Goal: Information Seeking & Learning: Learn about a topic

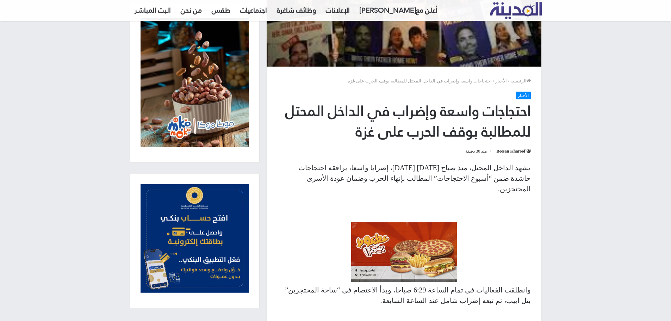
scroll to position [211, 0]
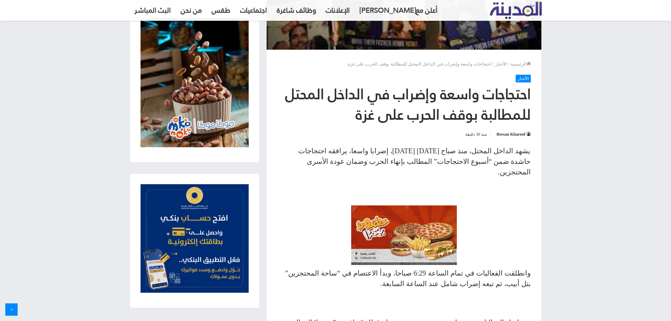
click at [500, 154] on p "يشهد الداخل المحتل، منذ صباح [DATE] [DATE]، إضرابا واسعا، يرافقه احتجاجات حاشدة…" at bounding box center [403, 161] width 253 height 32
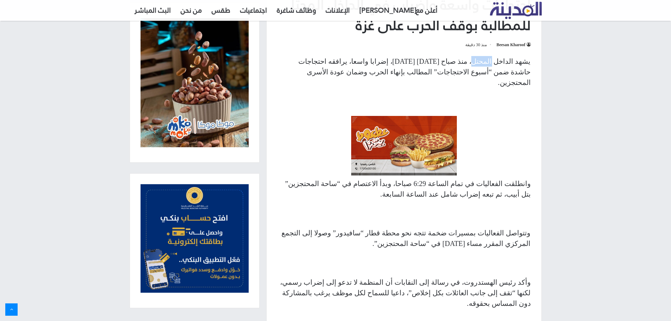
scroll to position [317, 0]
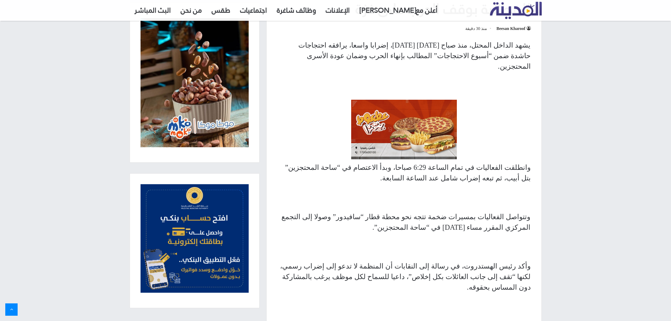
click at [496, 162] on p "وانطلقت الفعاليات في تمام الساعة 6:29 صباحا، وبدأ الاعتصام في “ساحة المحتجزين” …" at bounding box center [403, 172] width 253 height 21
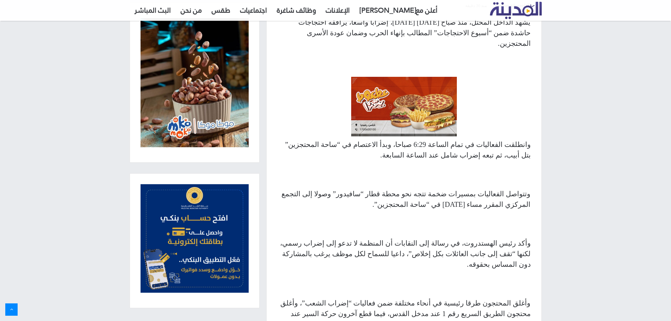
scroll to position [352, 0]
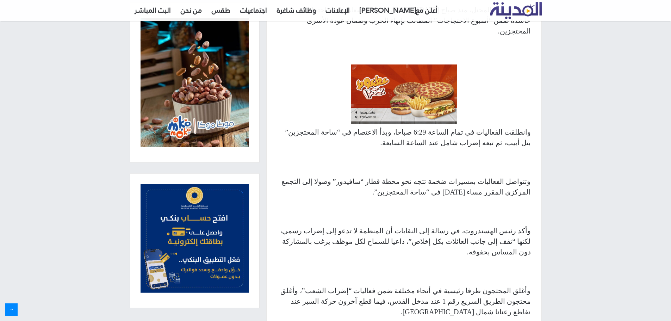
click at [491, 230] on p "وأكد رئيس الهستدروت، في رسالة إلى النقابات أن المنظمة لا تدعو إلى إضراب رسمي، ل…" at bounding box center [403, 241] width 253 height 32
click at [491, 208] on div "يشهد الداخل المحتل، منذ صباح [DATE] [DATE]، إضرابا واسعا، يرافقه احتجاجات حاشدة…" at bounding box center [404, 230] width 275 height 451
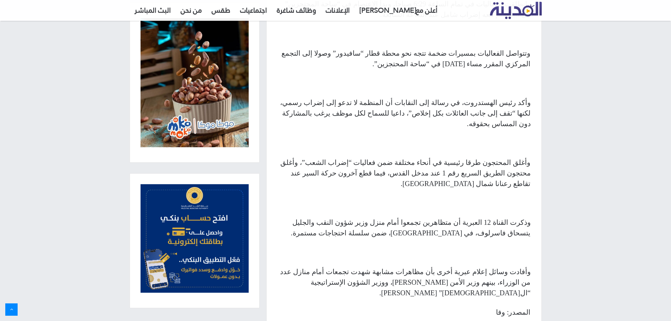
scroll to position [493, 0]
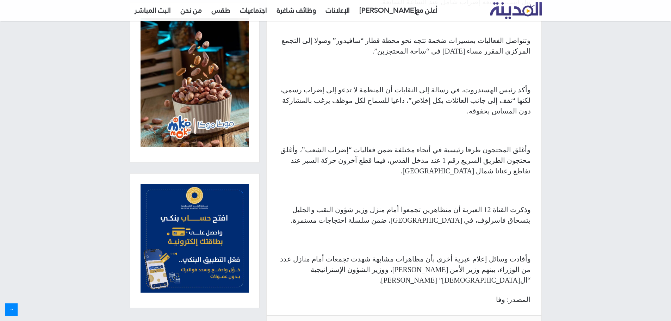
drag, startPoint x: 460, startPoint y: 217, endPoint x: 459, endPoint y: 191, distance: 25.7
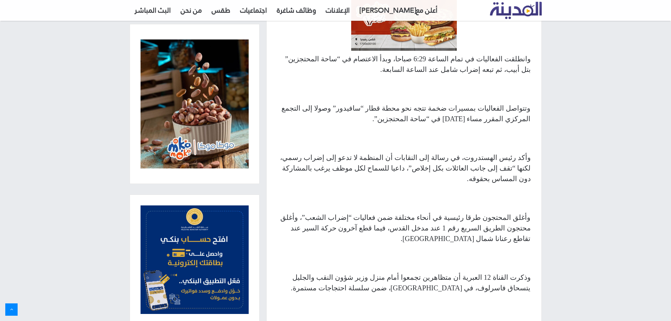
scroll to position [352, 0]
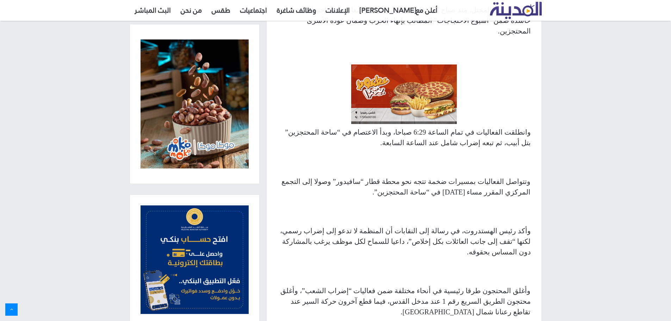
click at [579, 1] on nav "القائمة أعلن معنا الإعلانات وظائف شاغرة اجتماعيات طقس من نحن البث المباشر" at bounding box center [335, 10] width 671 height 21
click at [59, 72] on div "10:38 صباحًا - [DATE] أعلن معنا الإعلانات وظائف شاغرة اجتماعيات طقس من نحن البث…" at bounding box center [335, 173] width 671 height 1051
